Goal: Information Seeking & Learning: Learn about a topic

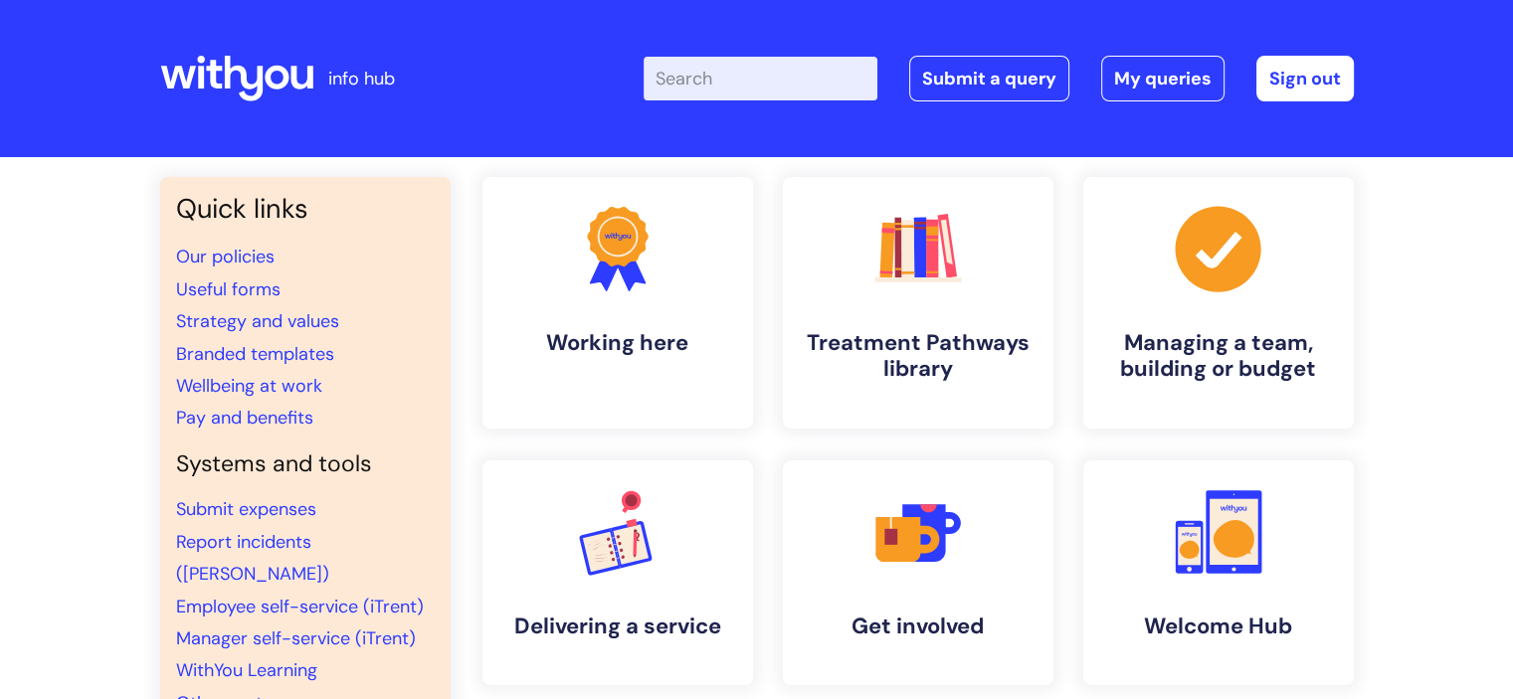
click at [690, 83] on input "Enter your search term here..." at bounding box center [761, 79] width 234 height 44
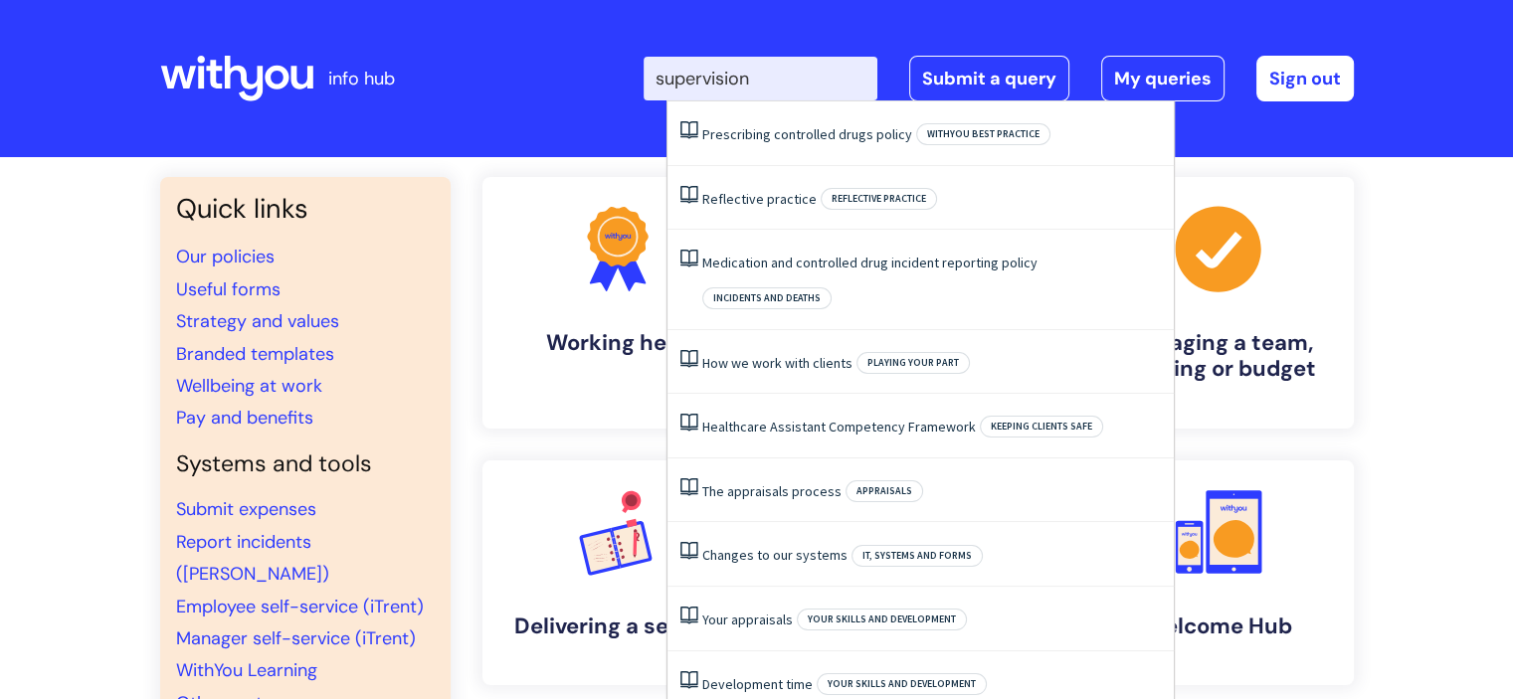
type input "supervision"
click button "Search" at bounding box center [0, 0] width 0 height 0
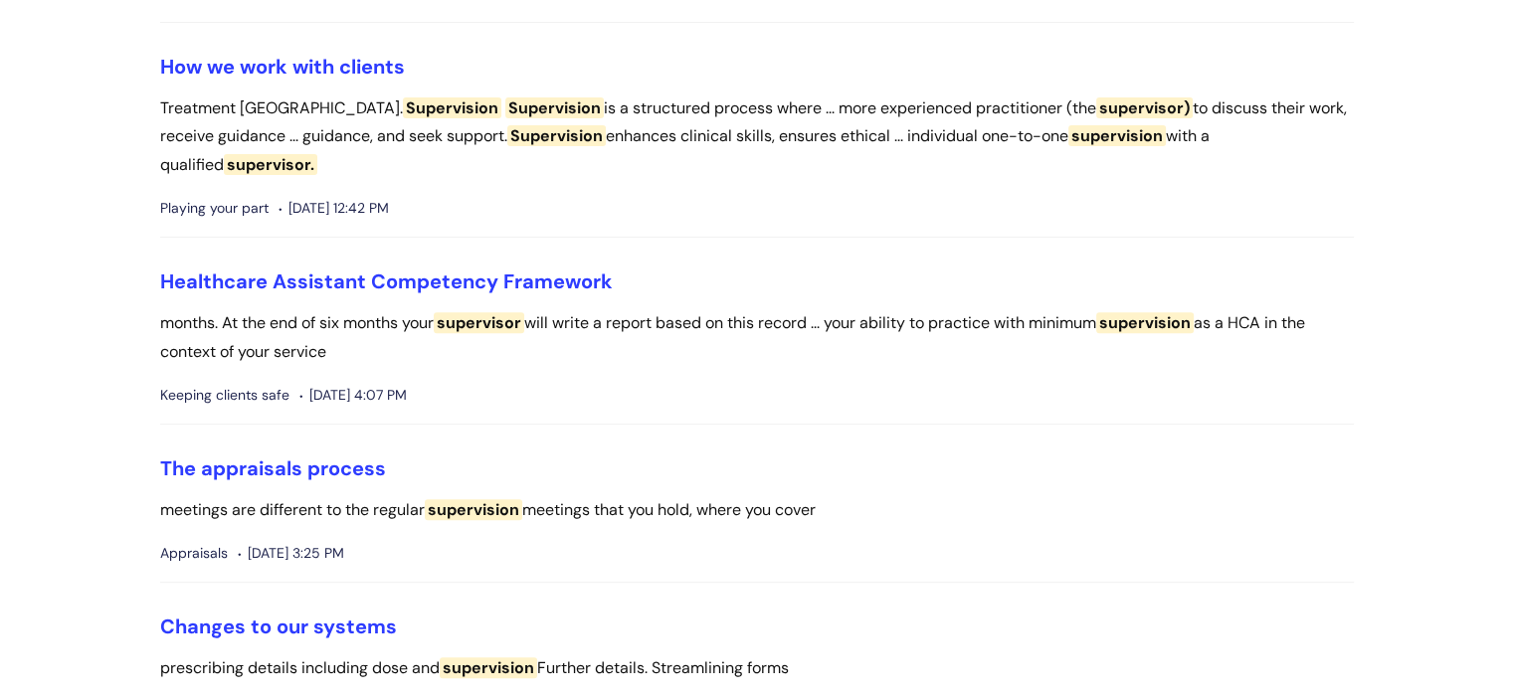
scroll to position [637, 0]
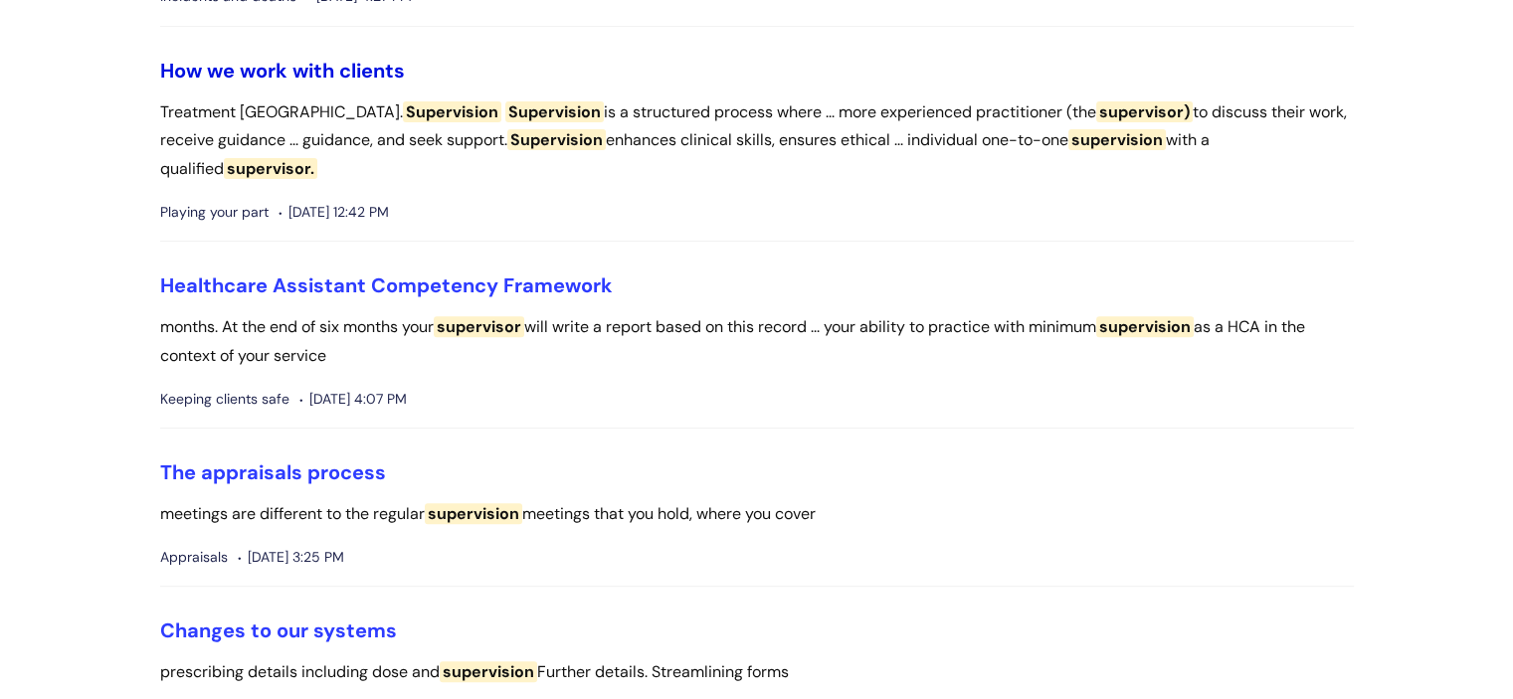
click at [351, 67] on link "How we work with clients" at bounding box center [282, 71] width 245 height 26
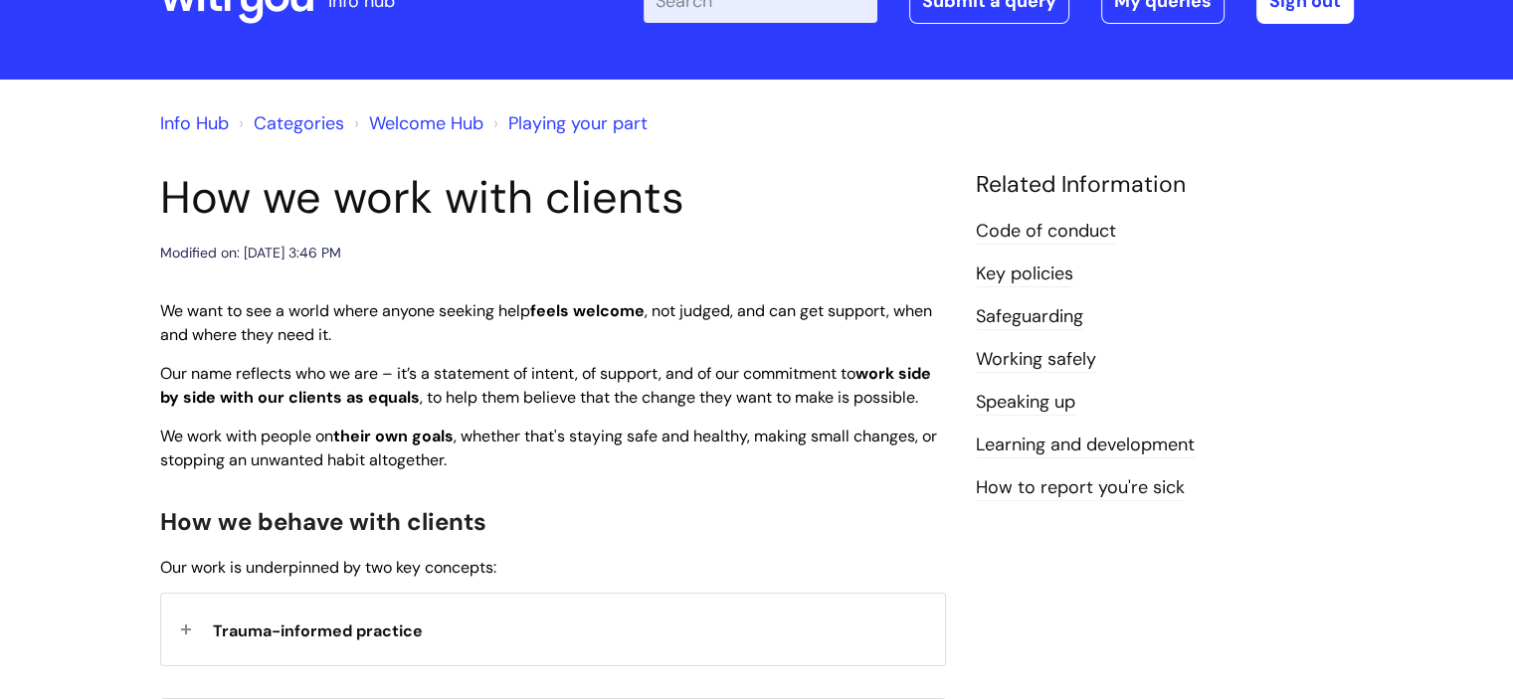
scroll to position [80, 0]
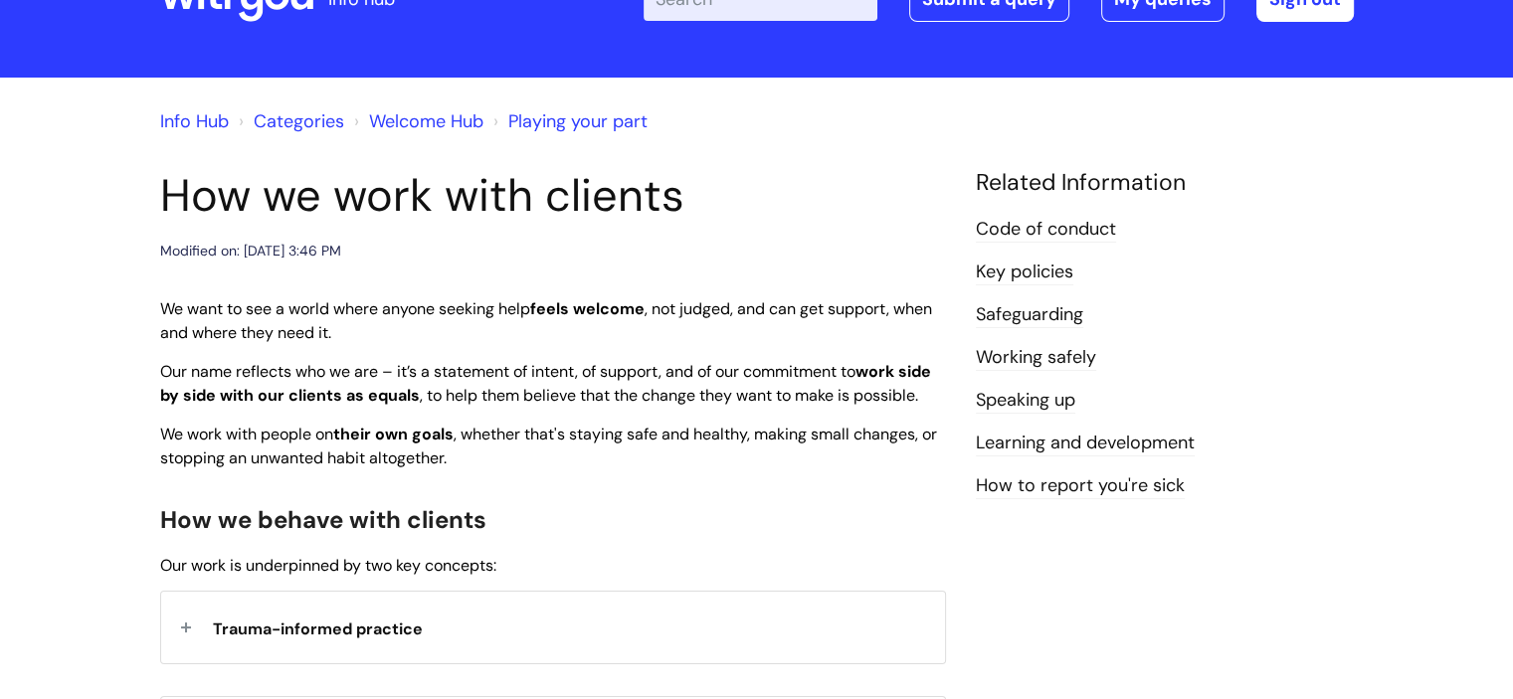
click at [1036, 276] on link "Key policies" at bounding box center [1024, 273] width 97 height 26
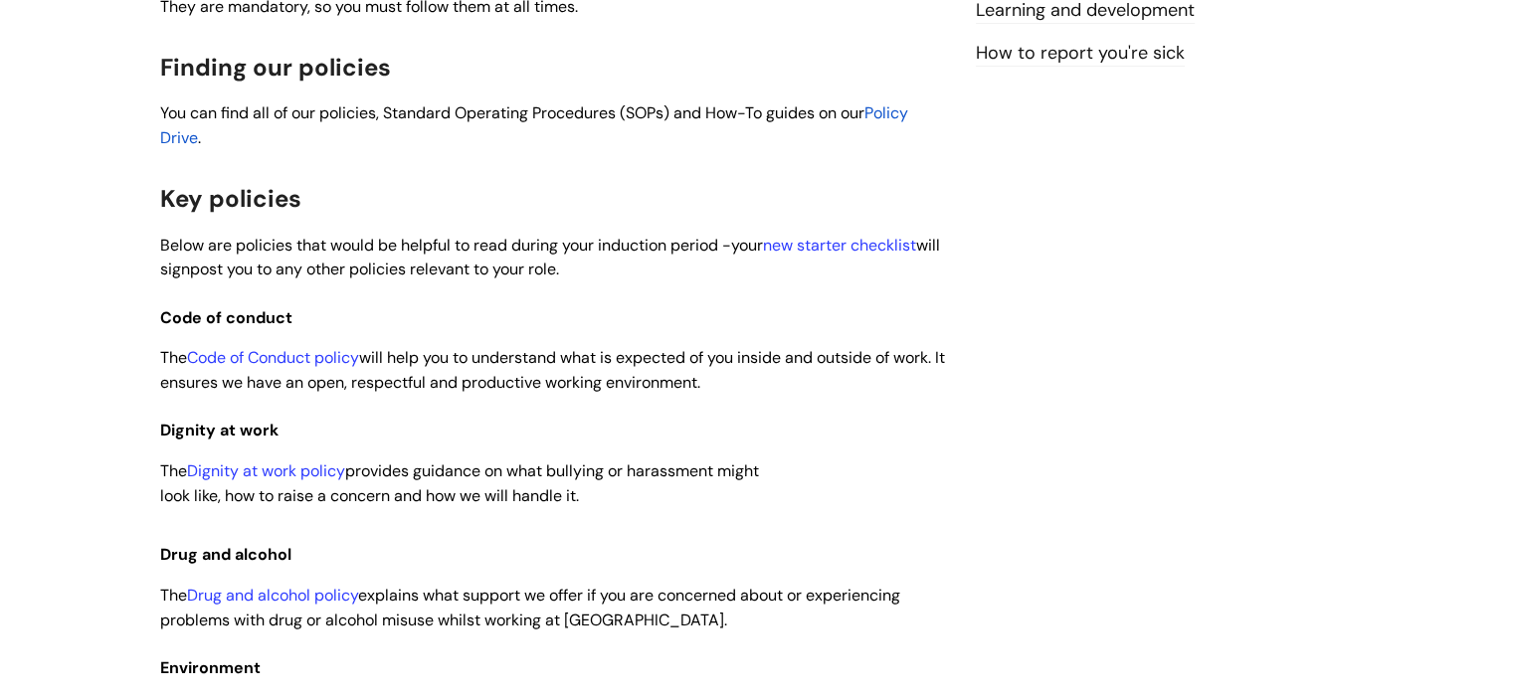
scroll to position [517, 0]
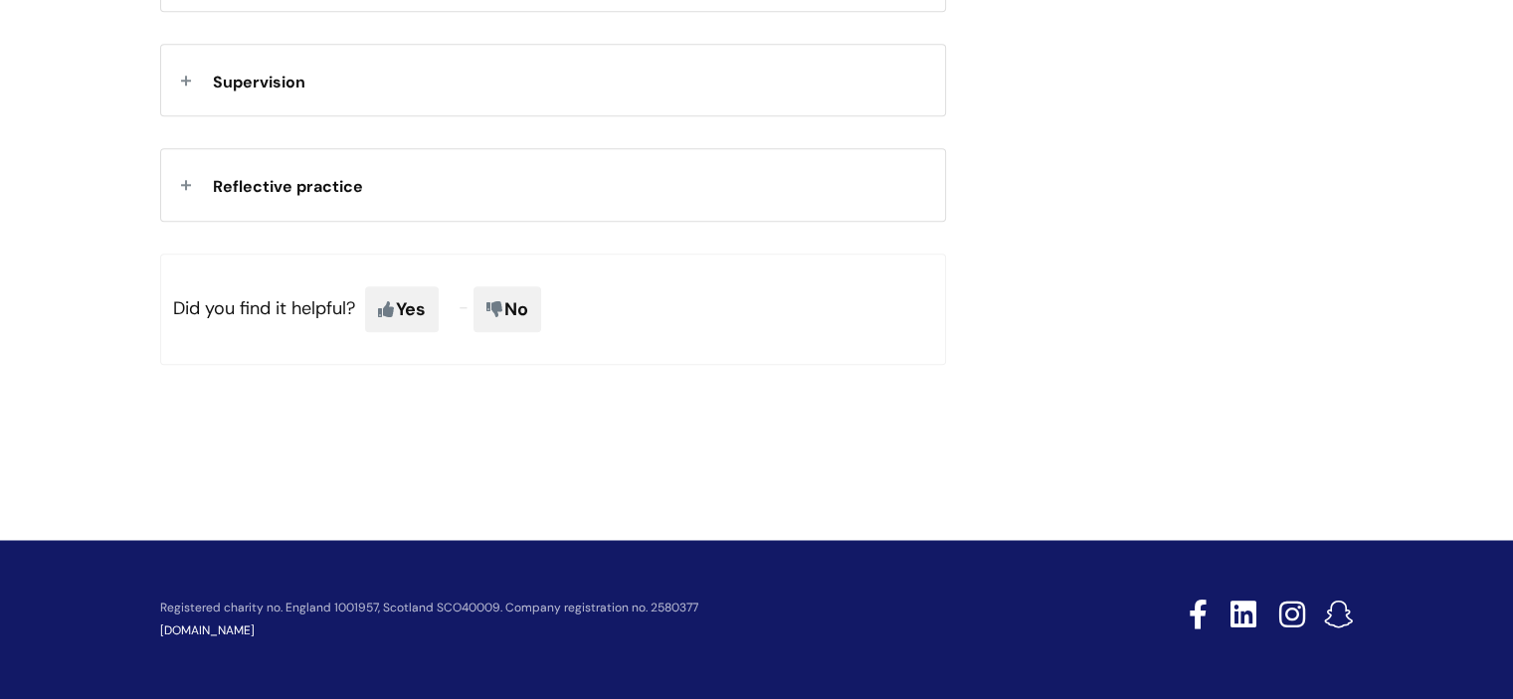
scroll to position [2046, 0]
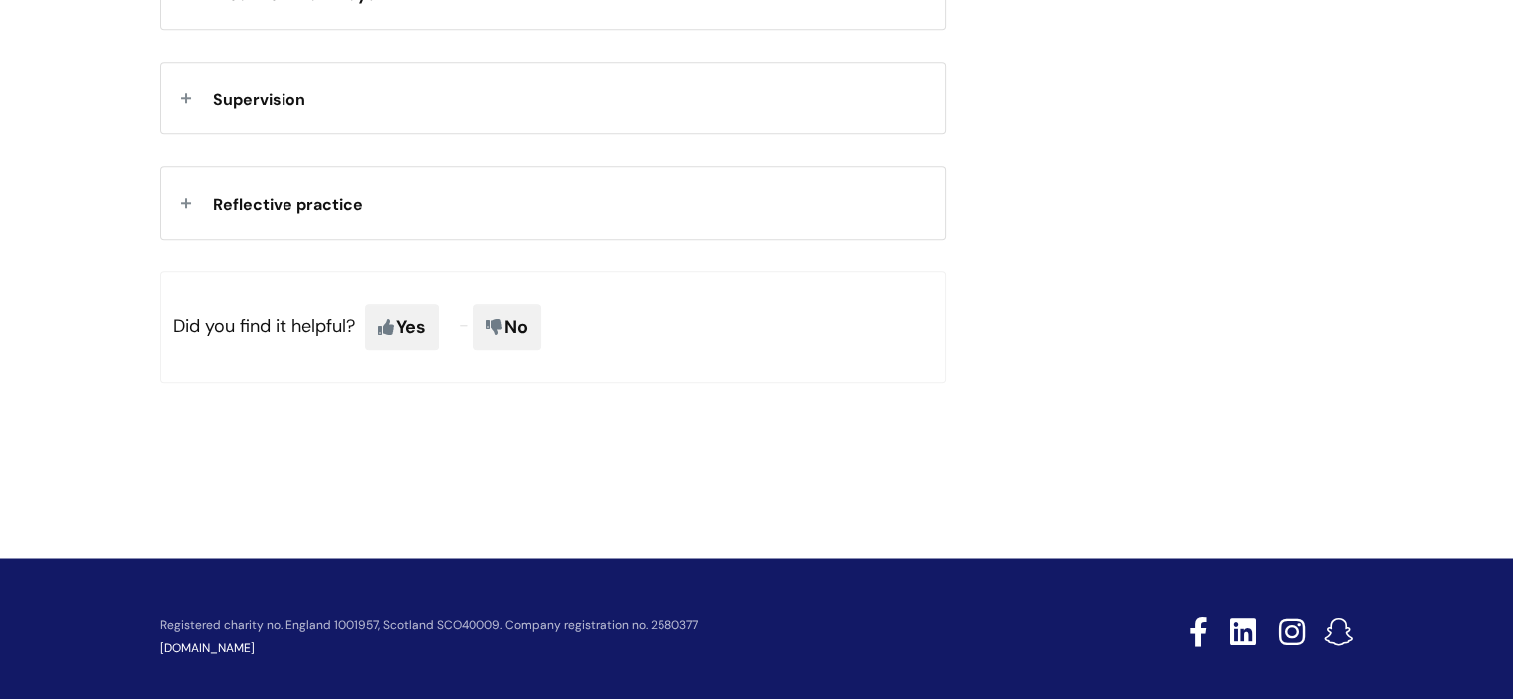
click at [259, 133] on div "Supervision" at bounding box center [553, 98] width 784 height 71
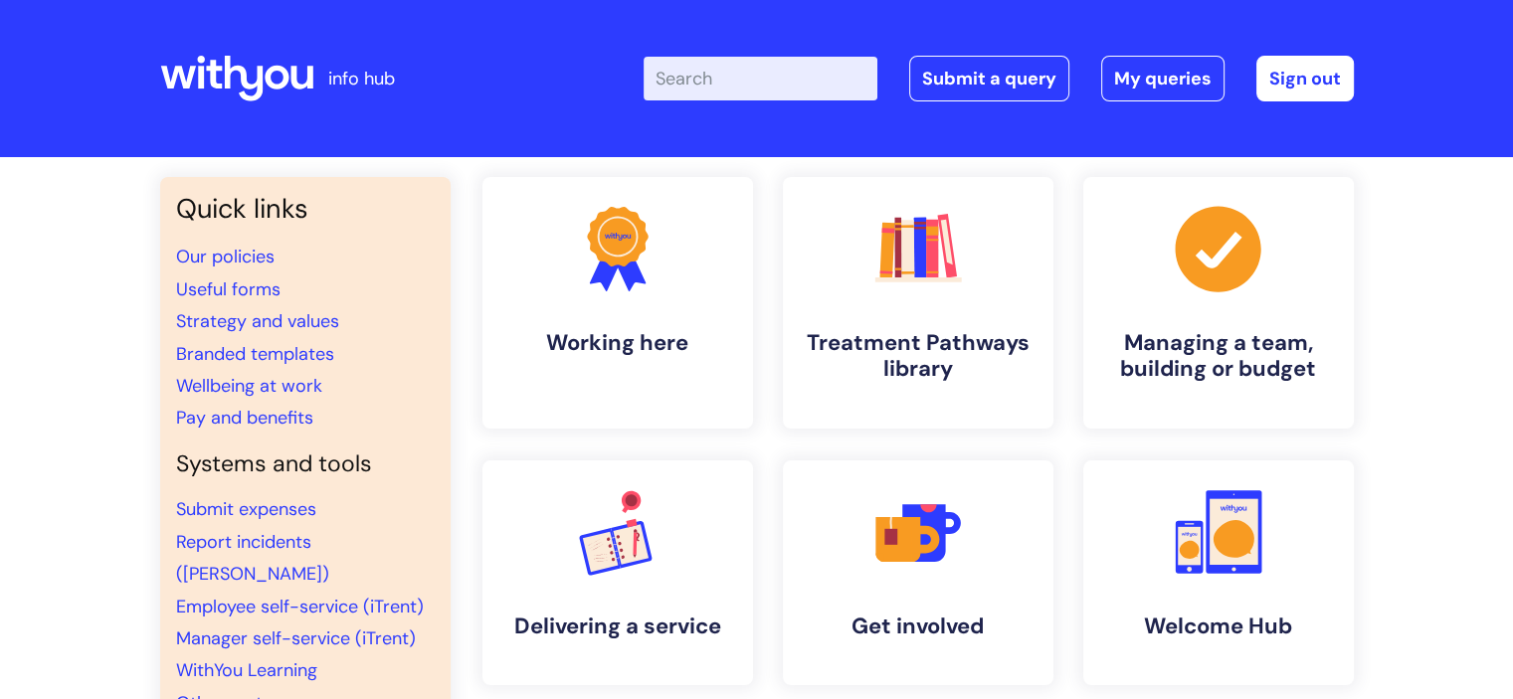
click at [700, 94] on input "Enter your search term here..." at bounding box center [761, 79] width 234 height 44
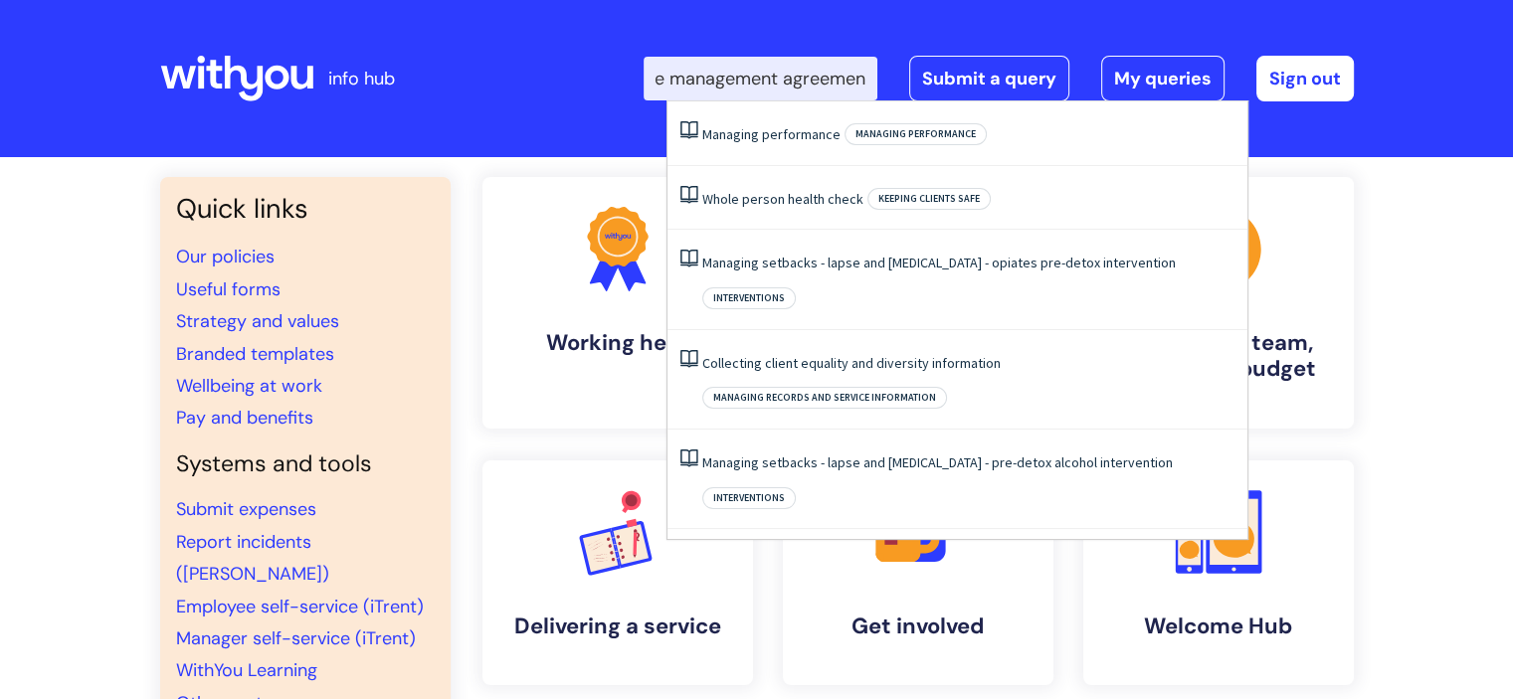
scroll to position [0, 48]
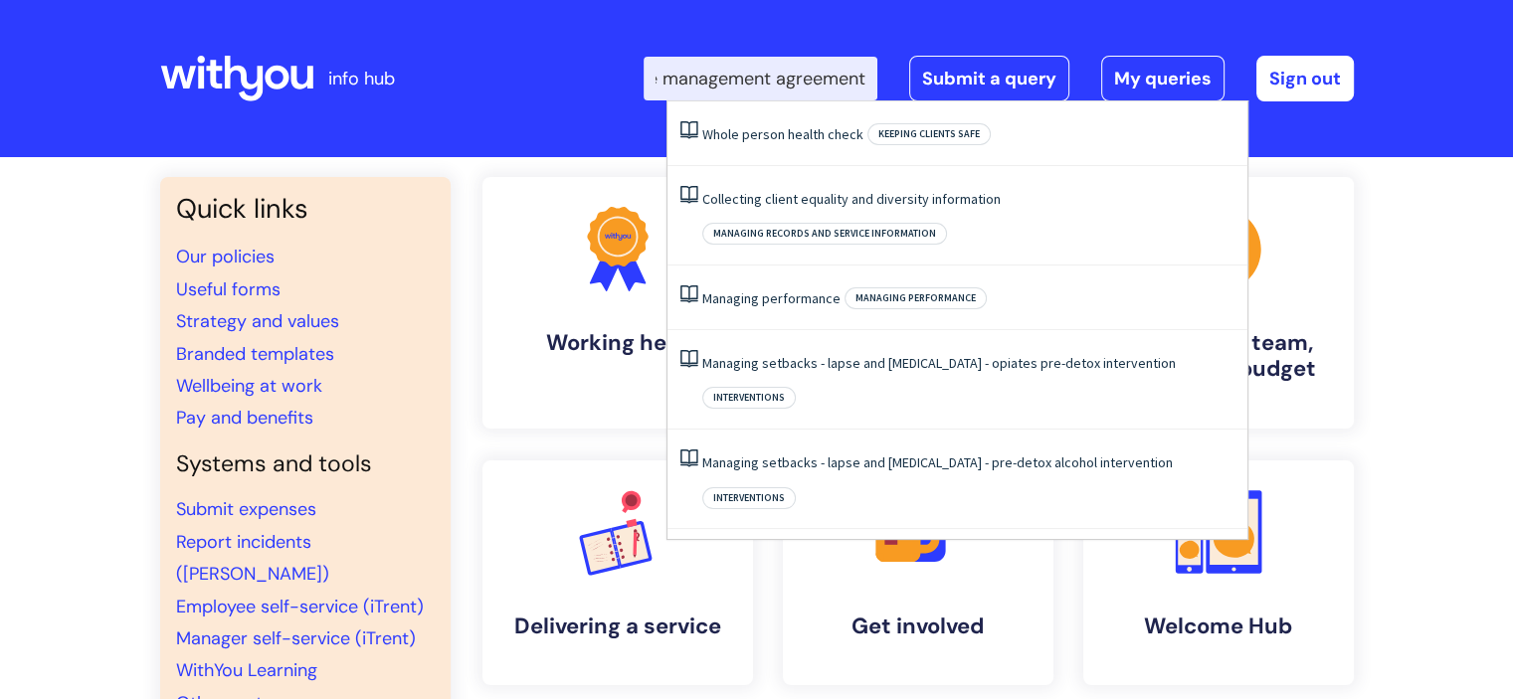
type input "line management agreement"
click button "Search" at bounding box center [0, 0] width 0 height 0
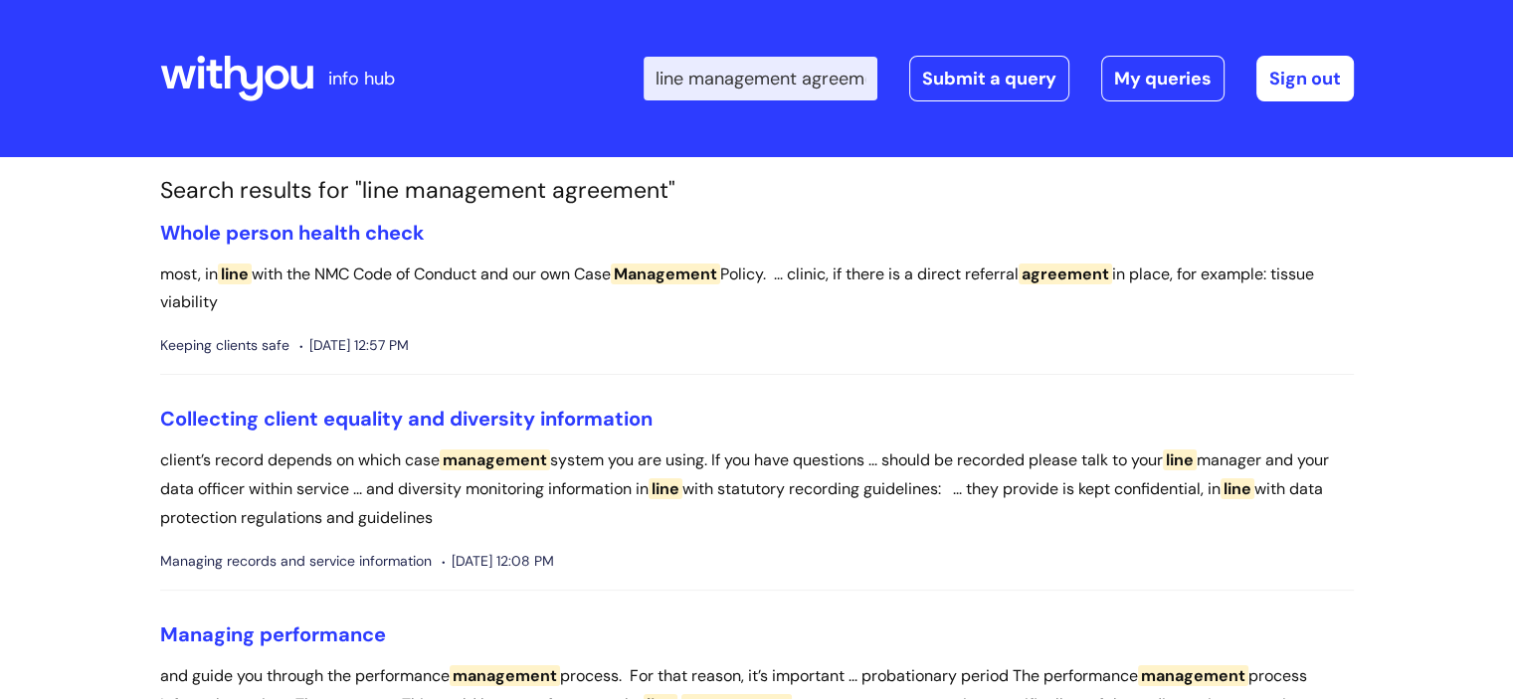
drag, startPoint x: 255, startPoint y: 48, endPoint x: 282, endPoint y: 82, distance: 43.8
click at [282, 82] on div at bounding box center [236, 79] width 153 height 78
click at [291, 83] on icon at bounding box center [301, 77] width 22 height 23
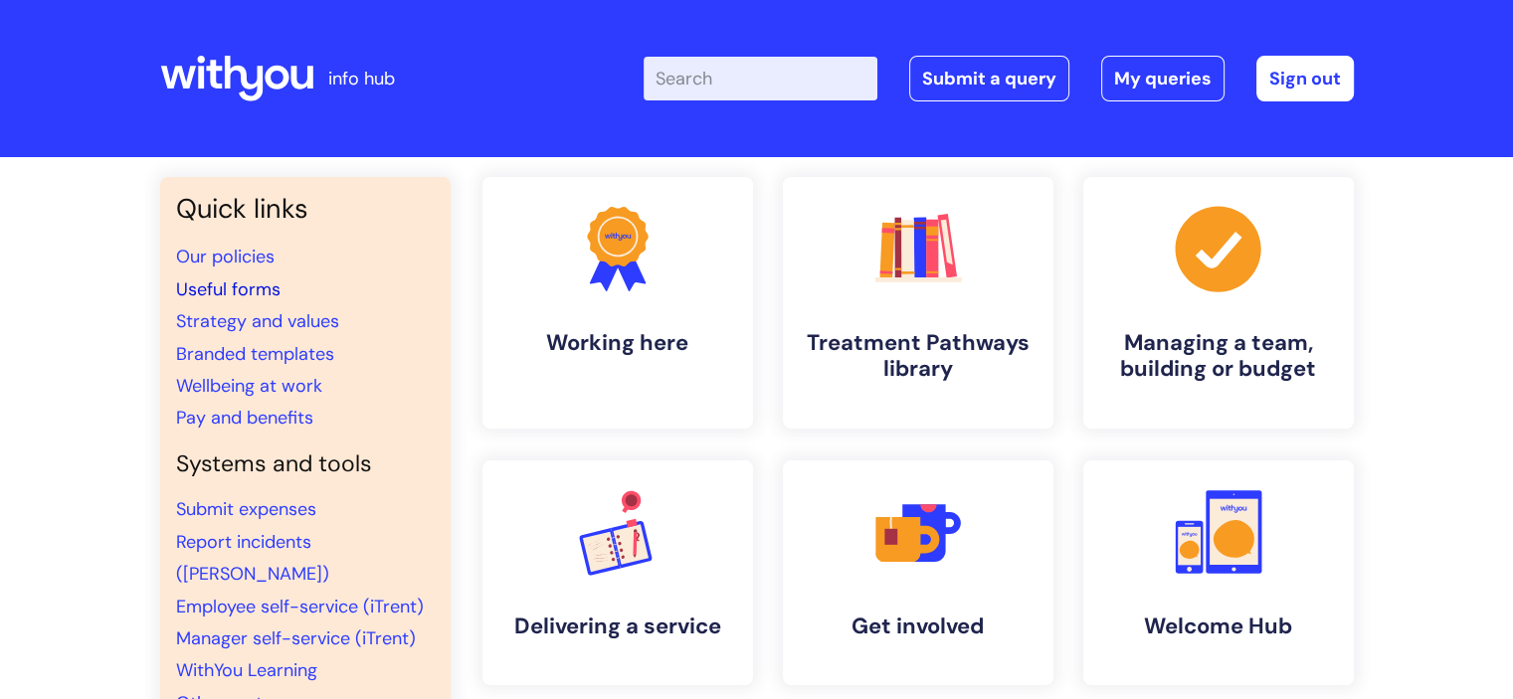
click at [247, 284] on link "Useful forms" at bounding box center [228, 290] width 104 height 24
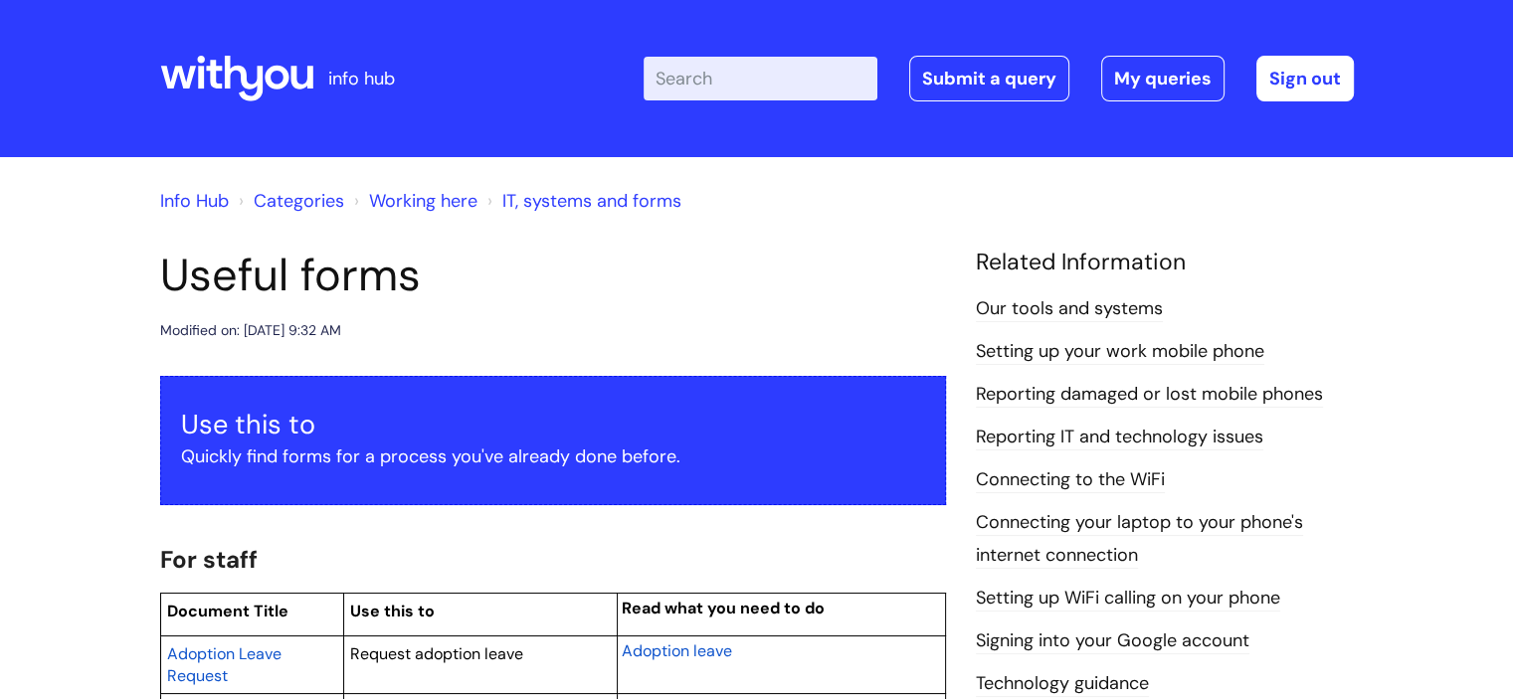
click at [676, 93] on input "Enter your search term here..." at bounding box center [761, 79] width 234 height 44
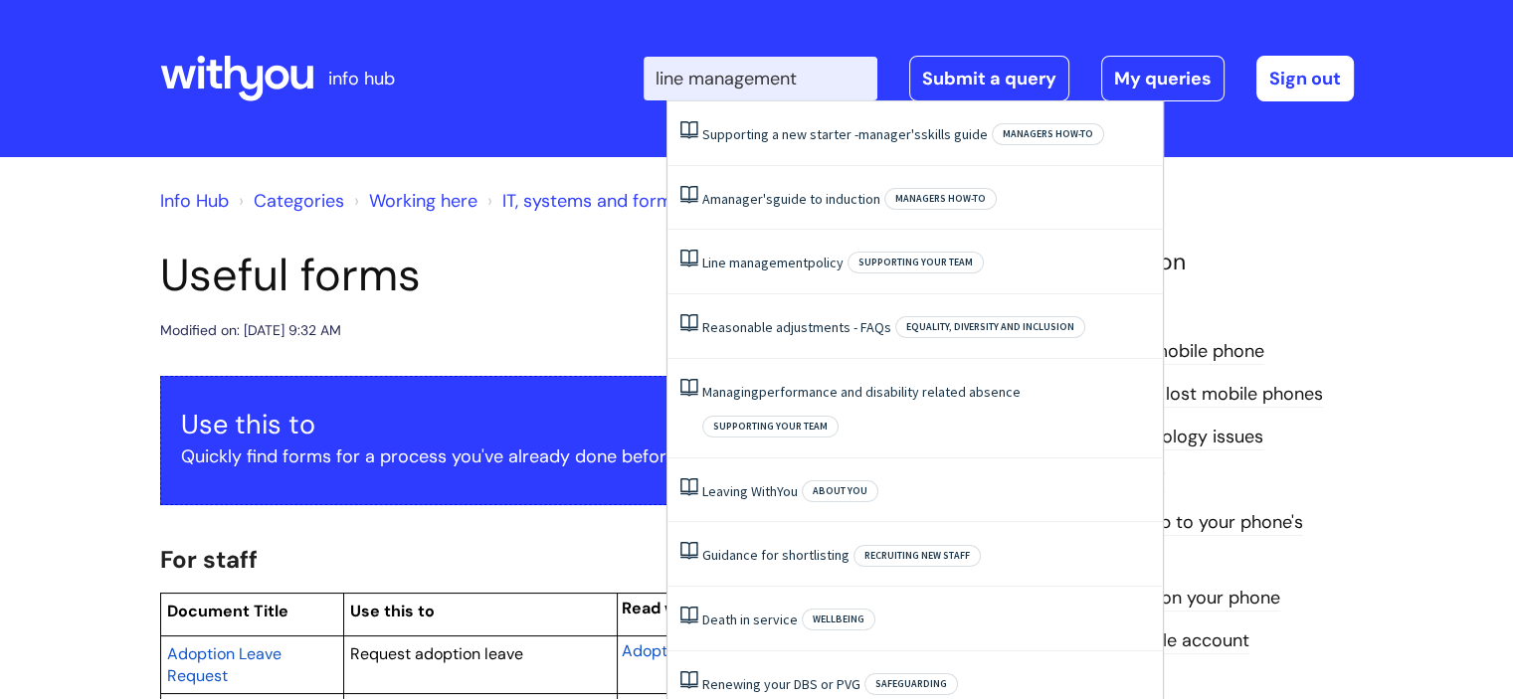
type input "line management"
click button "Search" at bounding box center [0, 0] width 0 height 0
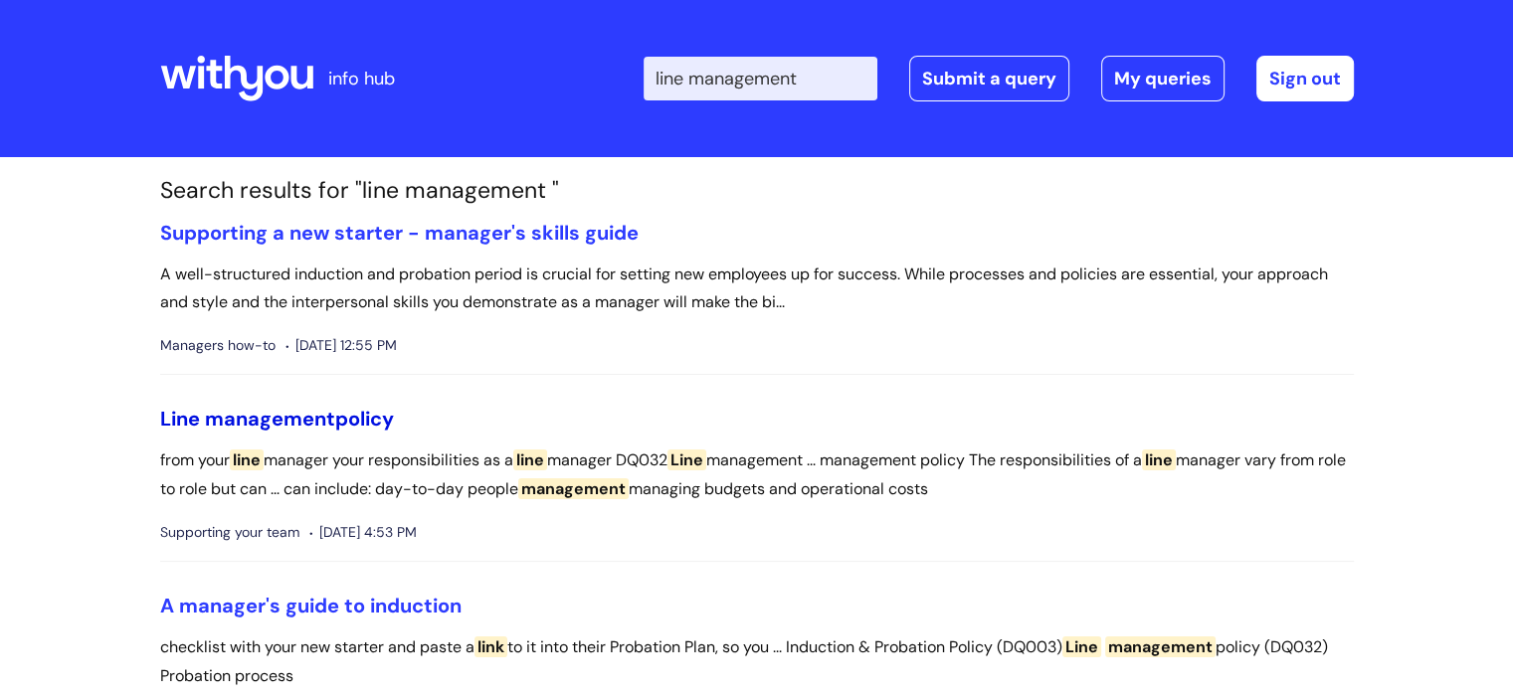
click at [341, 416] on link "Line management policy" at bounding box center [277, 419] width 234 height 26
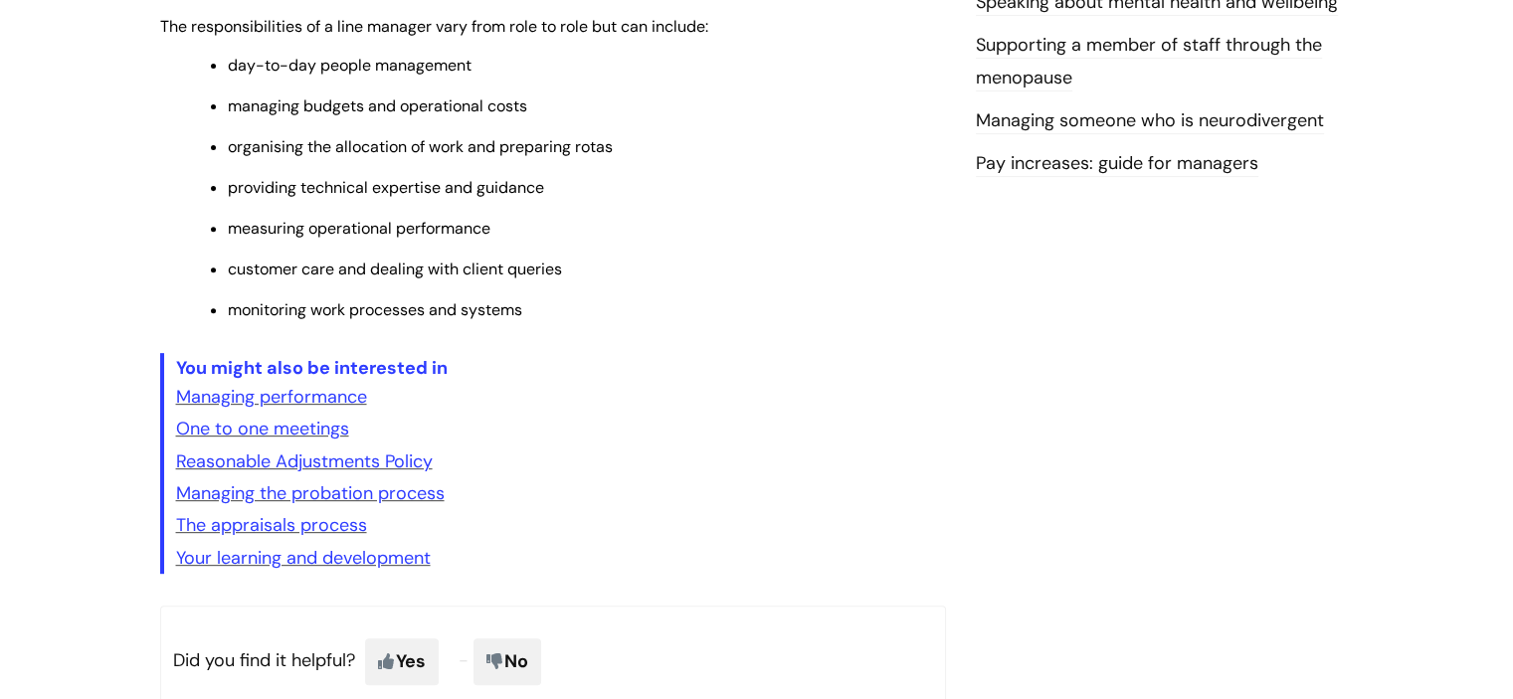
scroll to position [796, 0]
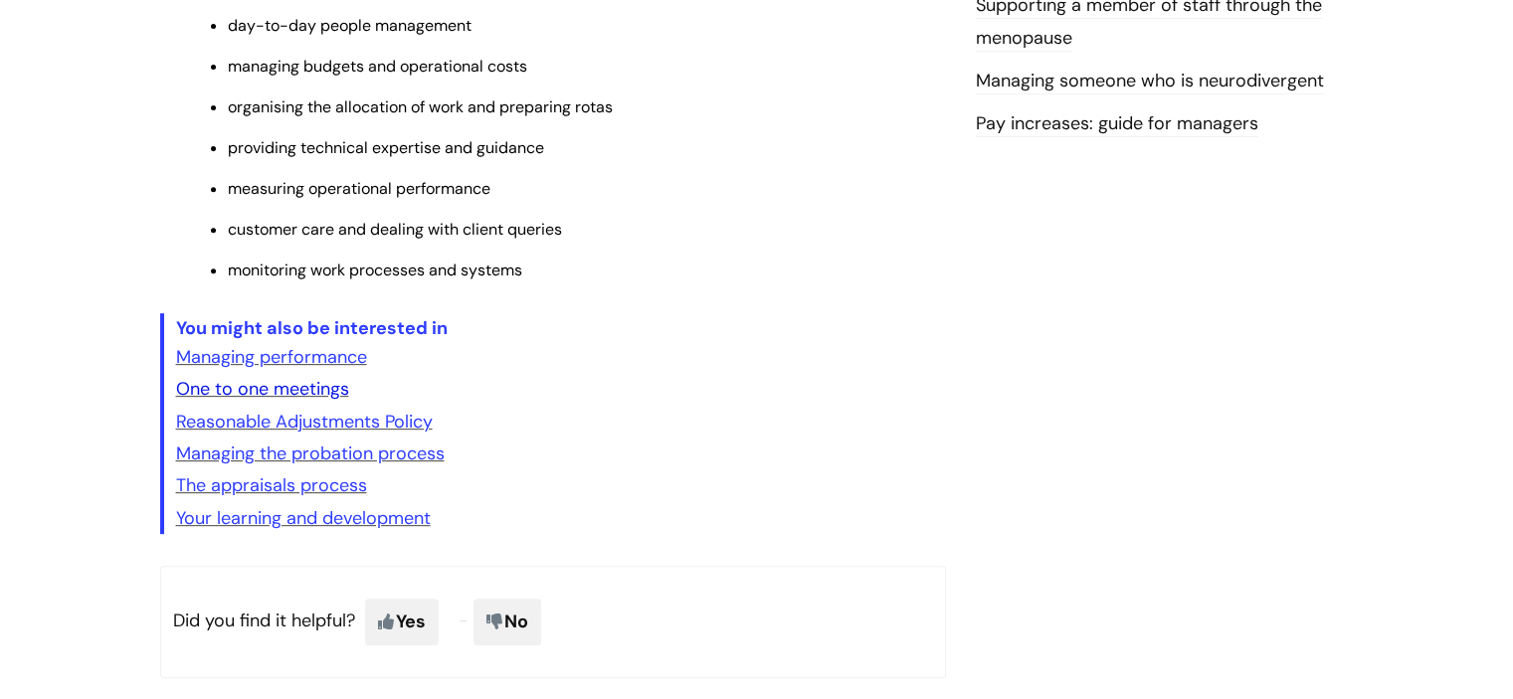
click at [306, 388] on link "One to one meetings" at bounding box center [262, 389] width 173 height 24
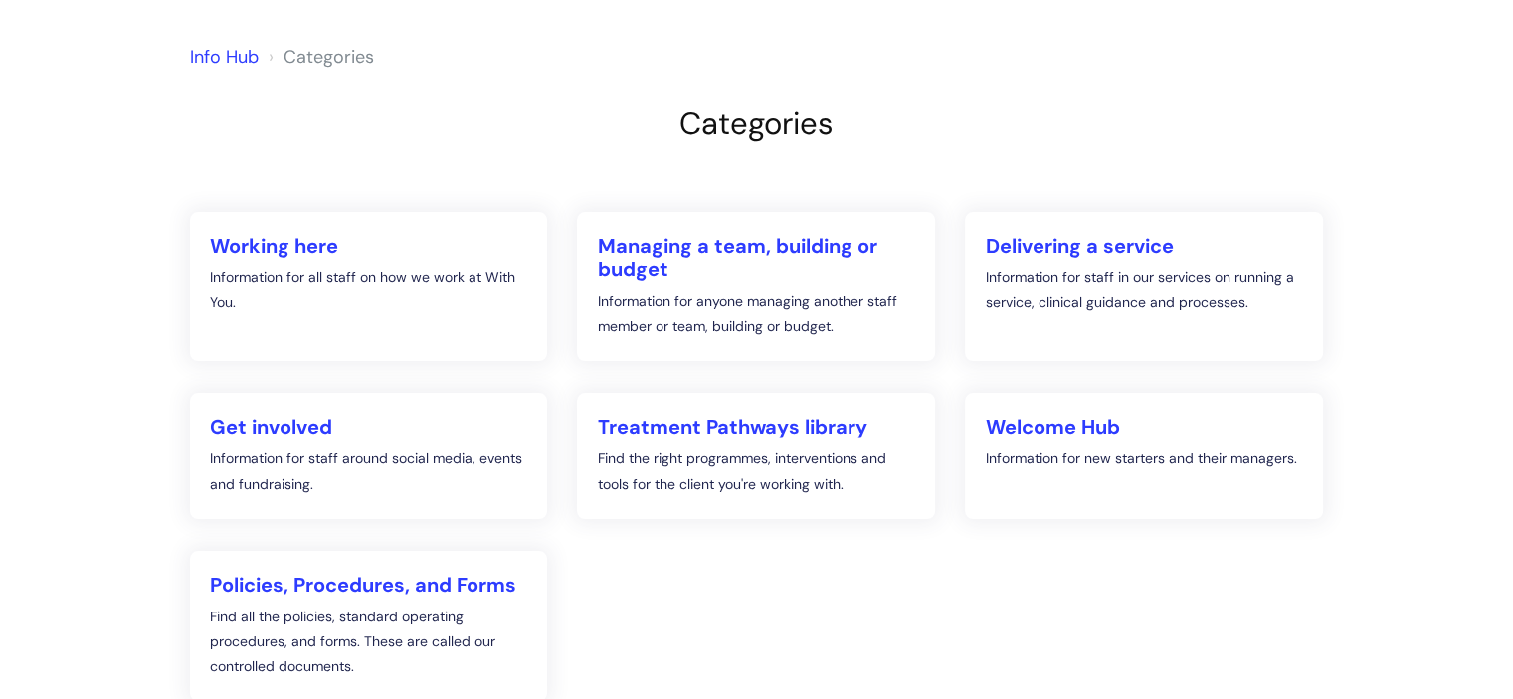
scroll to position [358, 0]
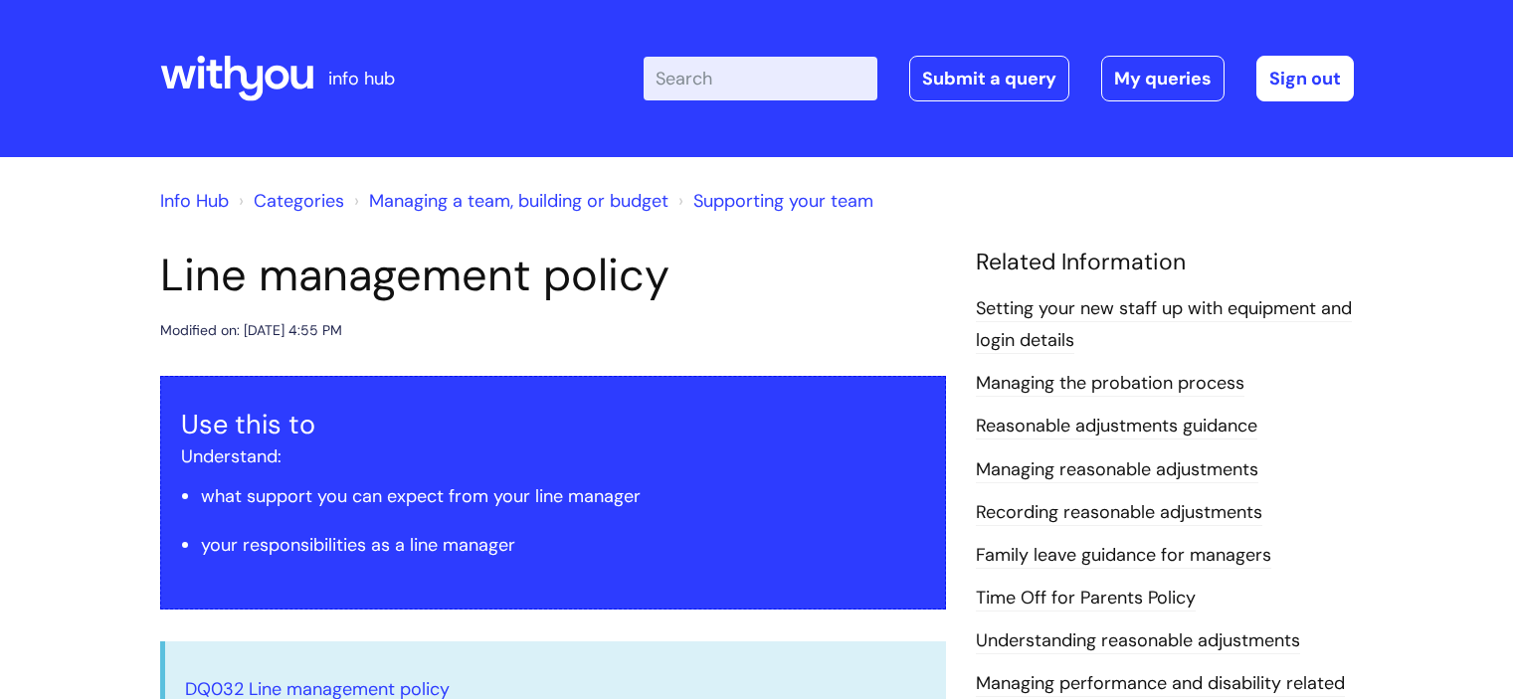
scroll to position [796, 0]
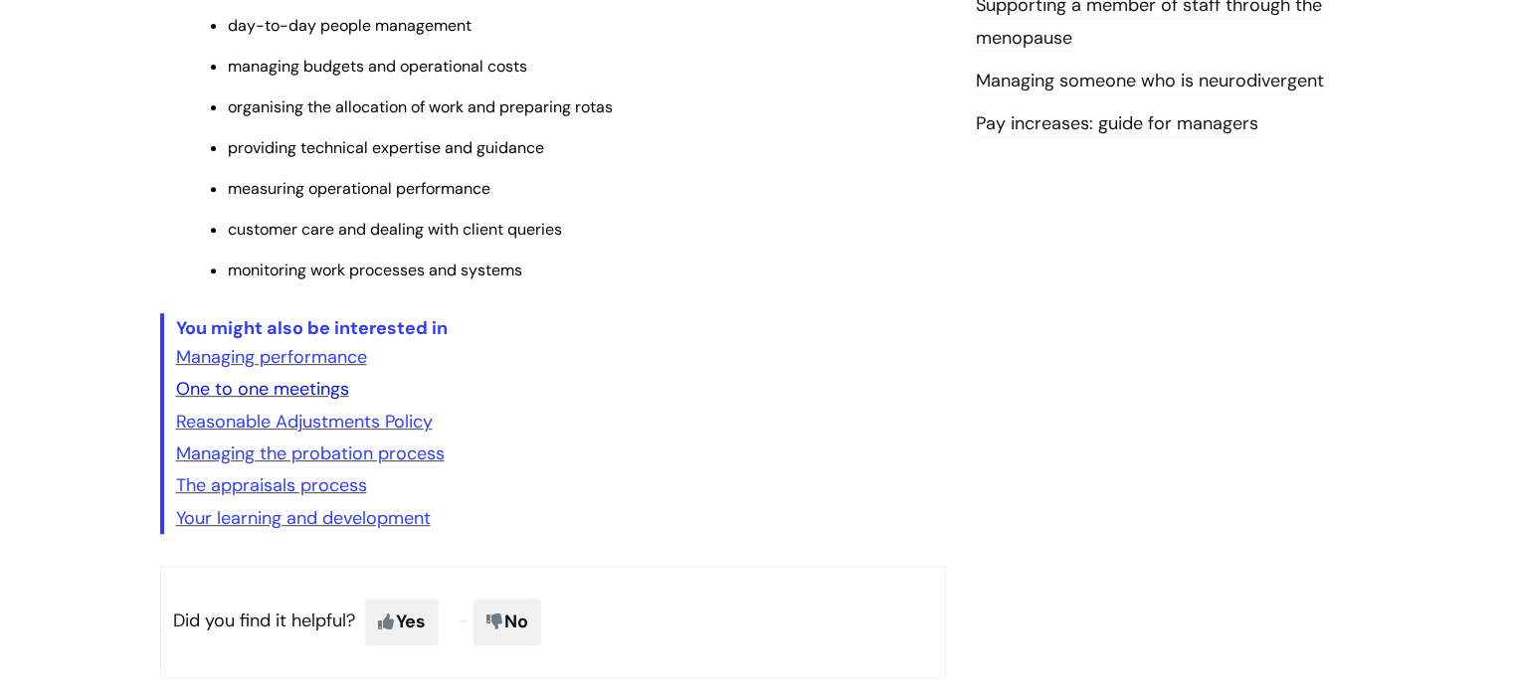
click at [286, 397] on link "One to one meetings" at bounding box center [262, 389] width 173 height 24
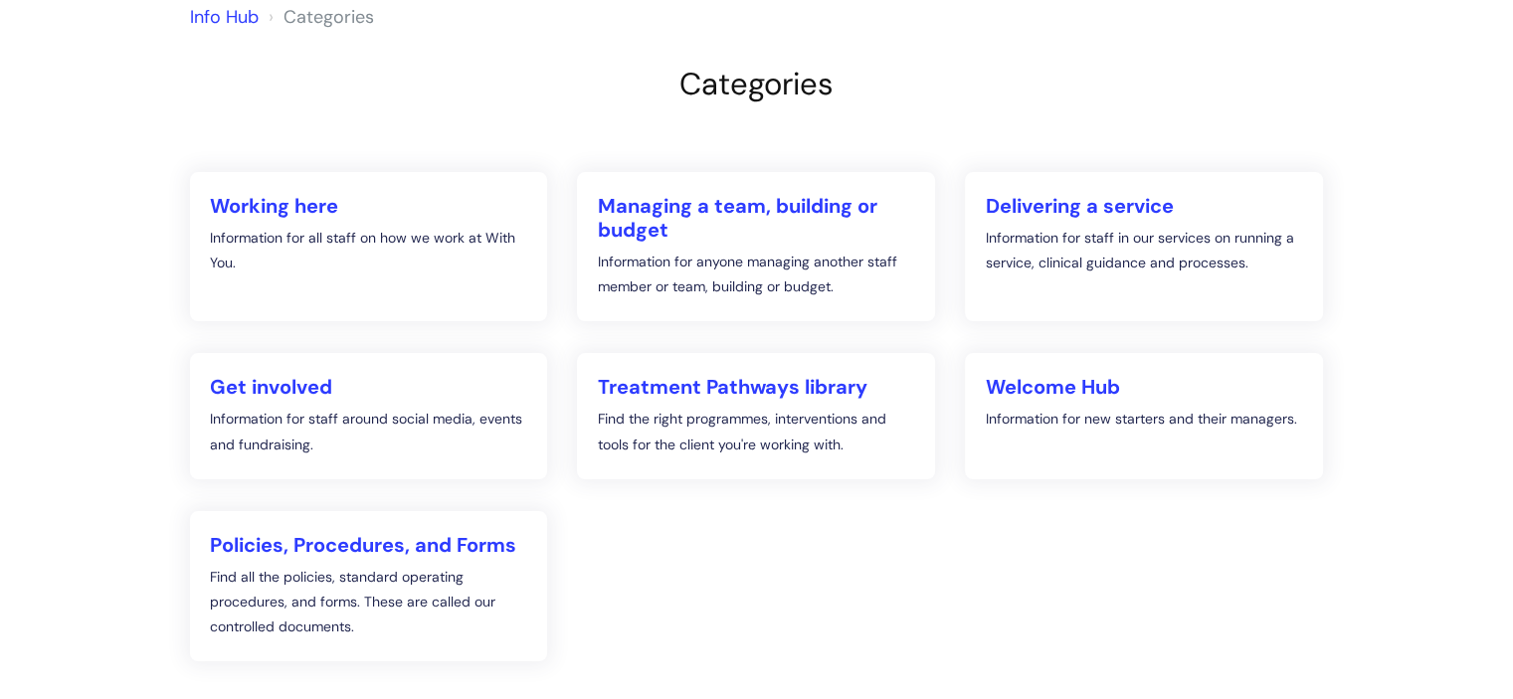
scroll to position [318, 0]
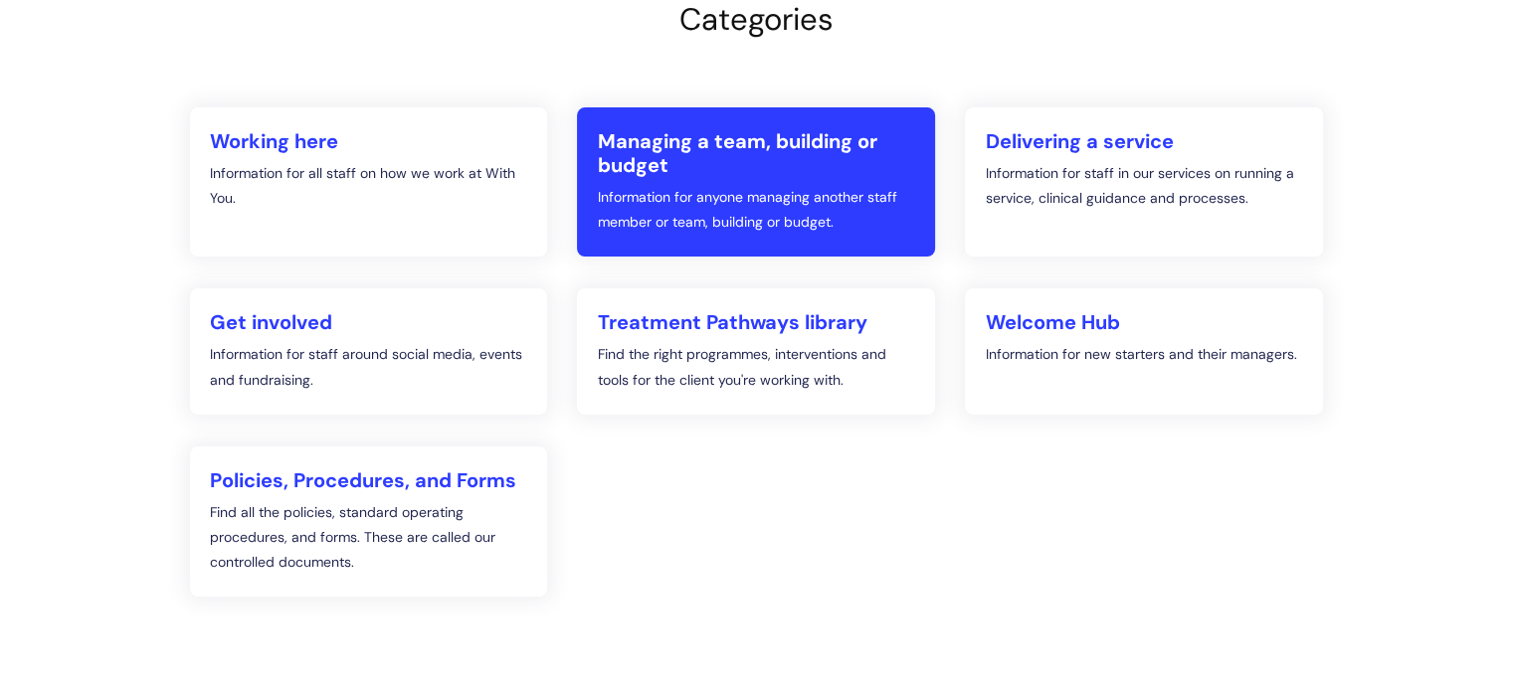
click at [676, 202] on p "Information for anyone managing another staff member or team, building or budge…" at bounding box center [756, 210] width 318 height 50
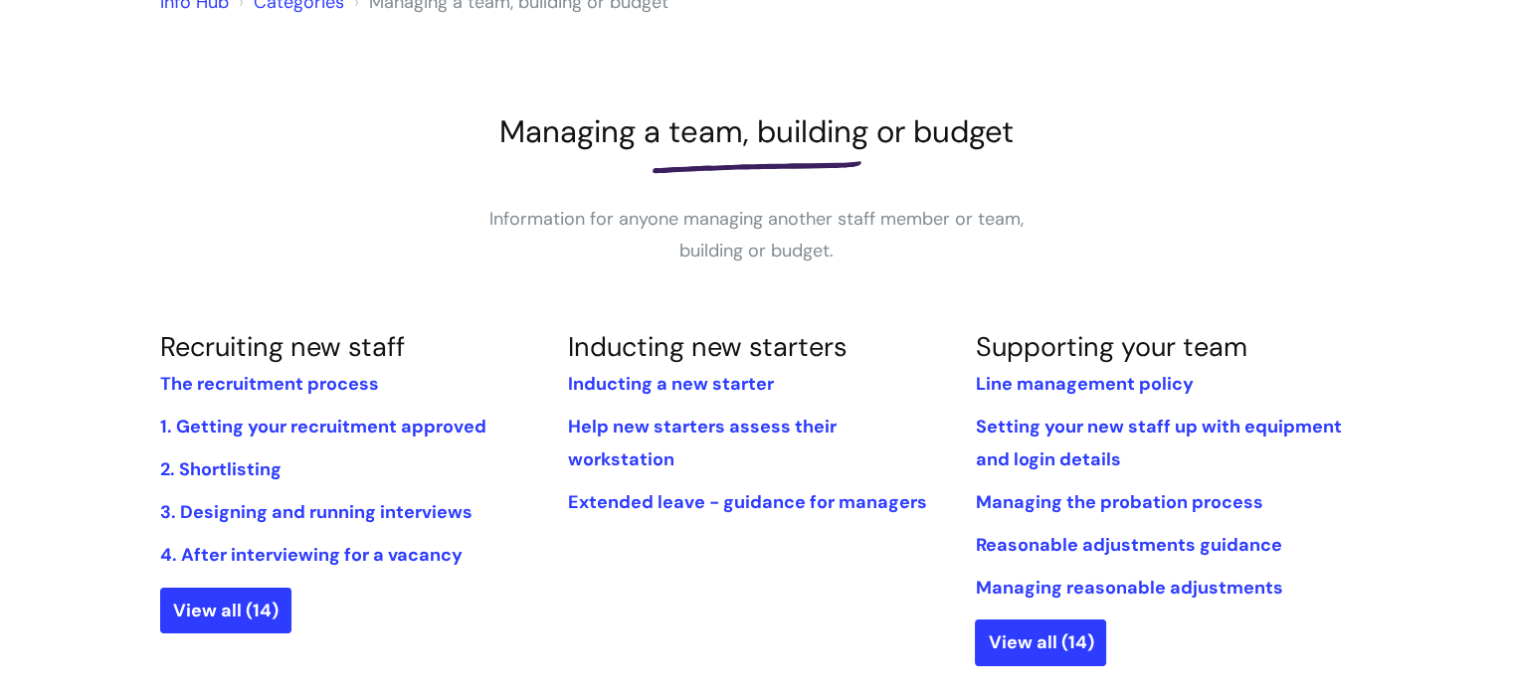
scroll to position [239, 0]
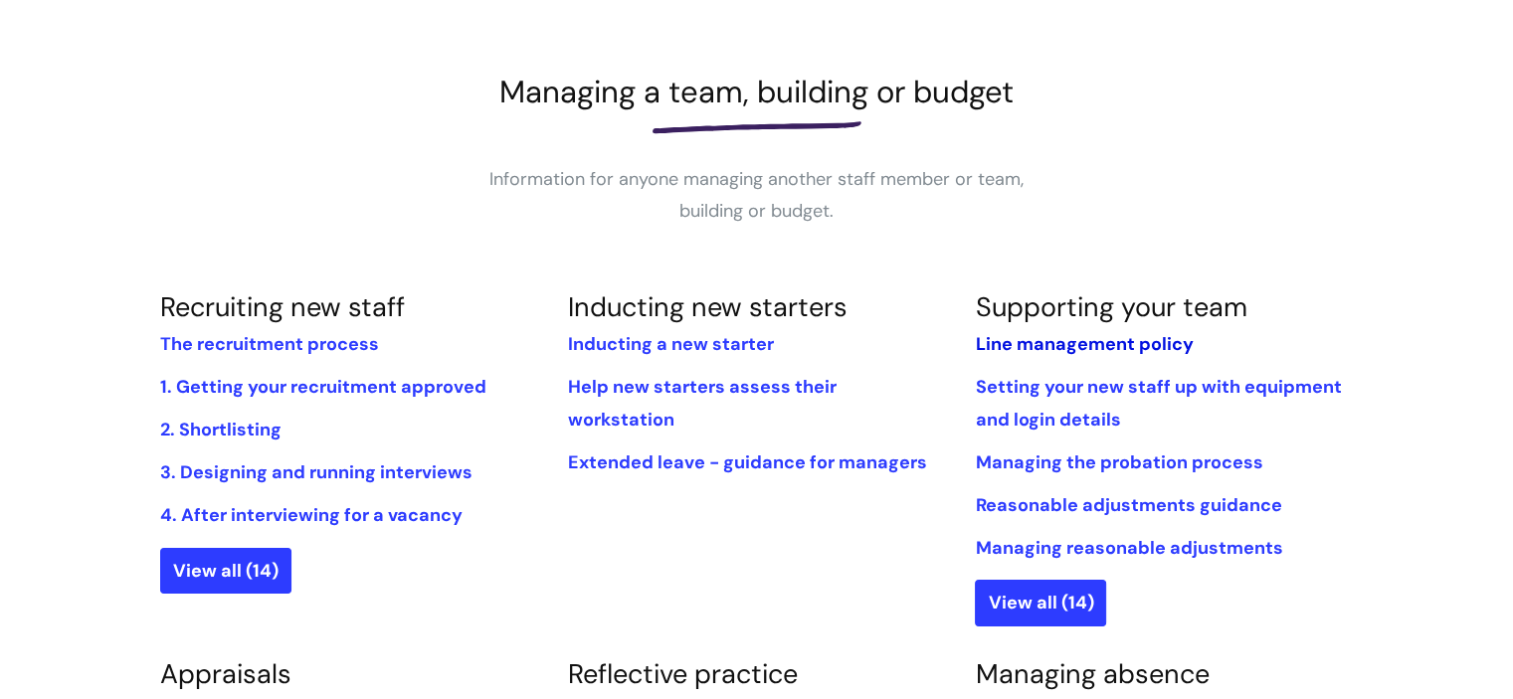
click at [1063, 342] on link "Line management policy" at bounding box center [1084, 344] width 218 height 24
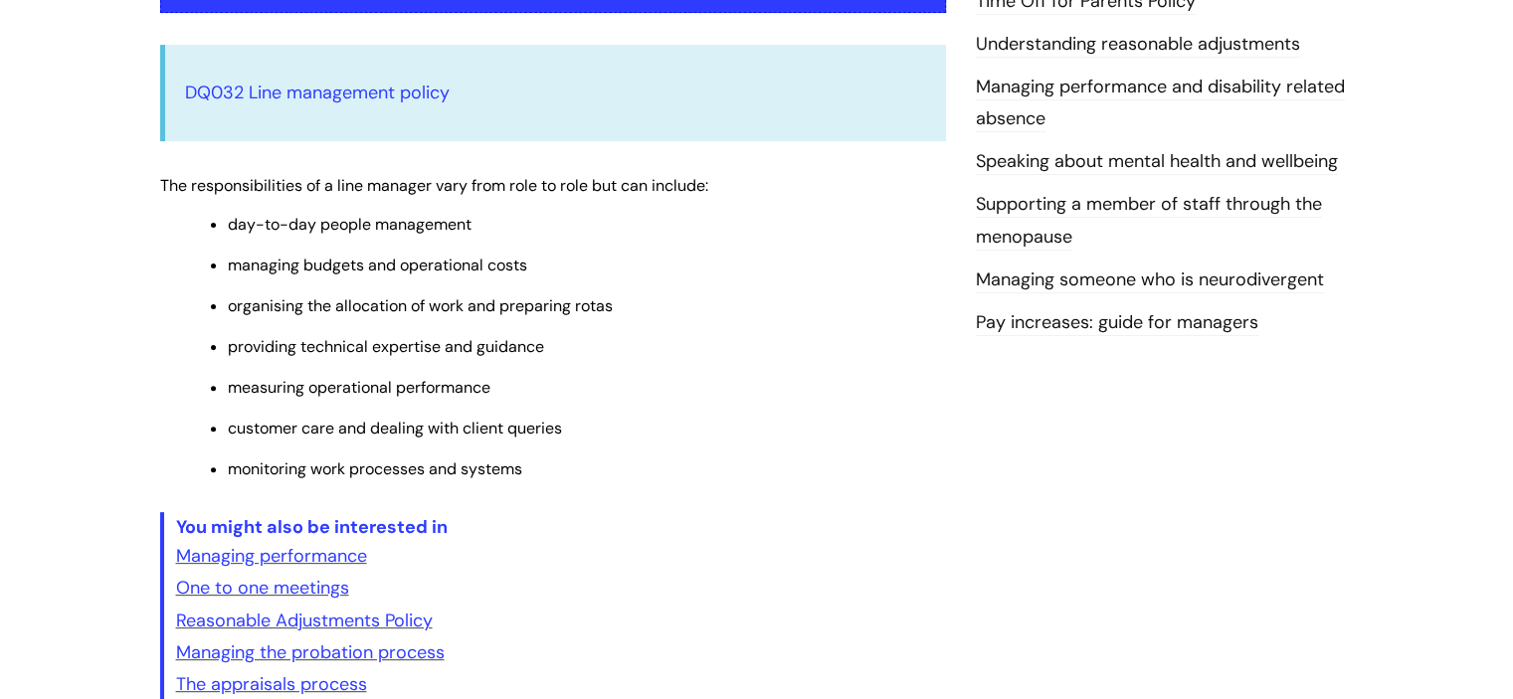
scroll to position [557, 0]
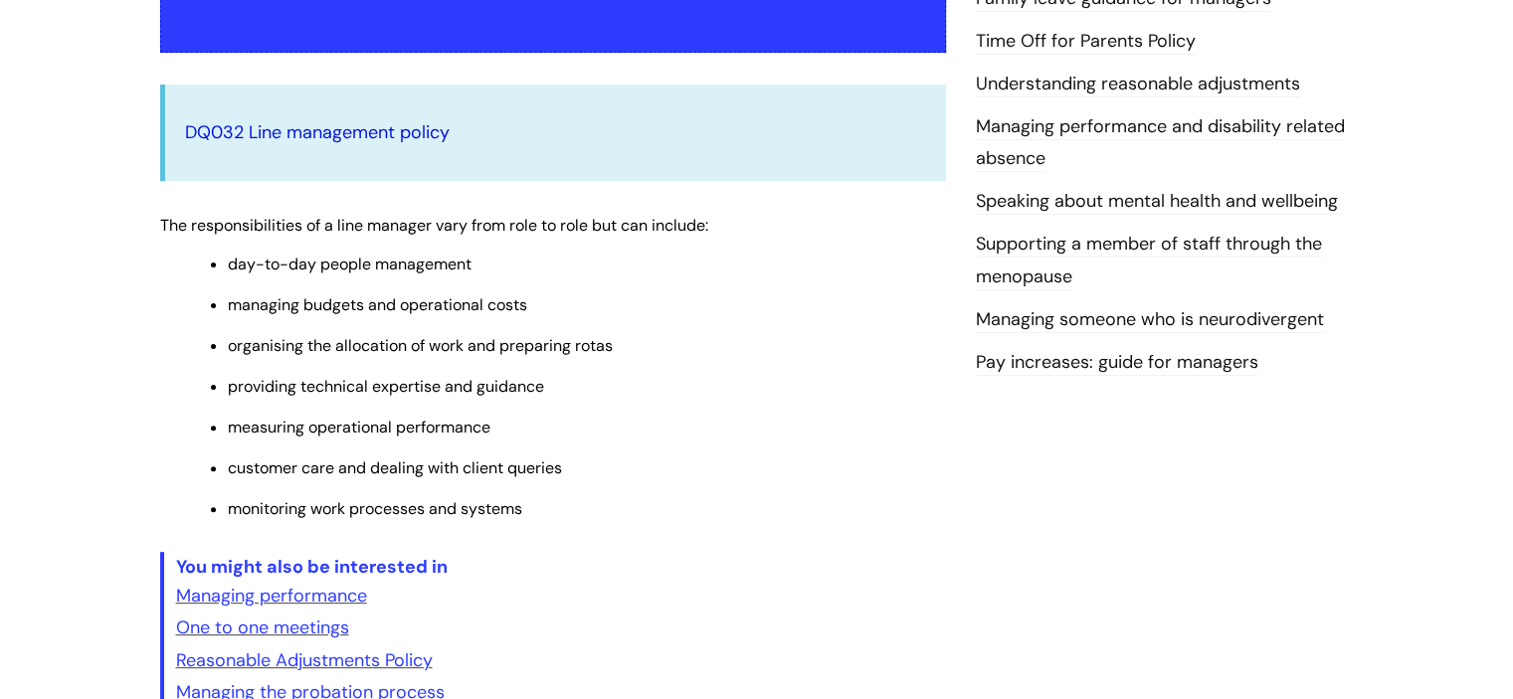
click at [410, 120] on link "DQ032 Line management policy" at bounding box center [317, 132] width 265 height 24
